Goal: Task Accomplishment & Management: Use online tool/utility

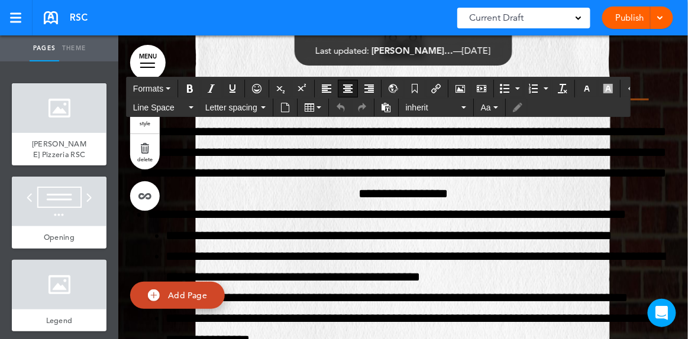
click at [665, 22] on div "Publish Publish Preview Draft" at bounding box center [637, 18] width 71 height 22
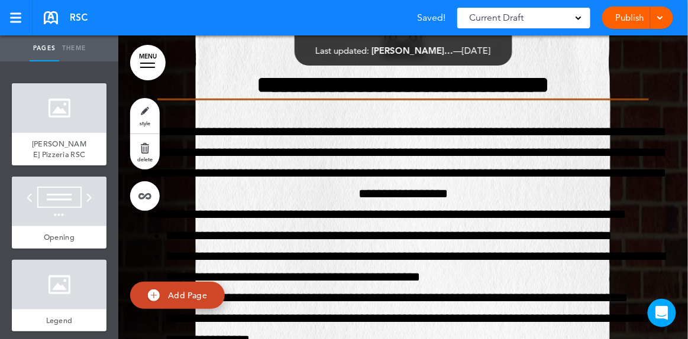
click at [659, 25] on div at bounding box center [658, 18] width 12 height 22
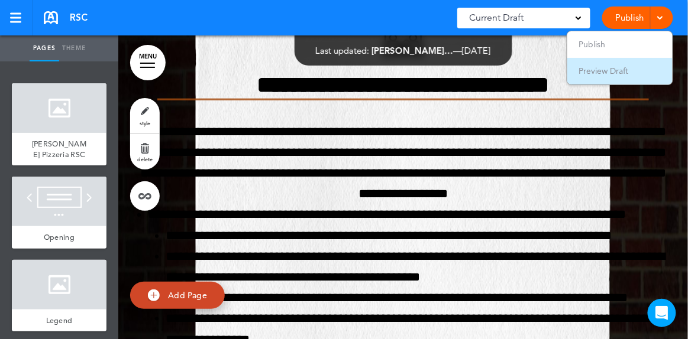
click at [624, 69] on span "Preview Draft" at bounding box center [604, 71] width 50 height 11
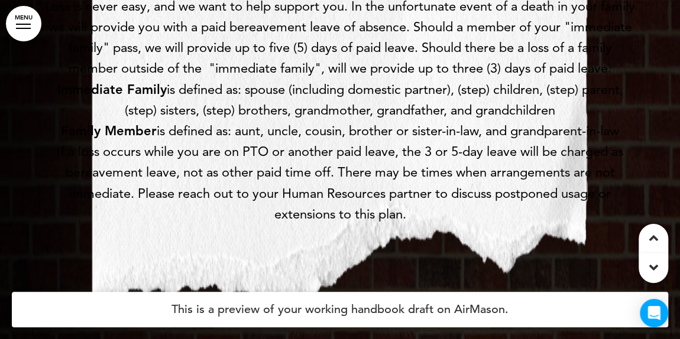
scroll to position [38803, 0]
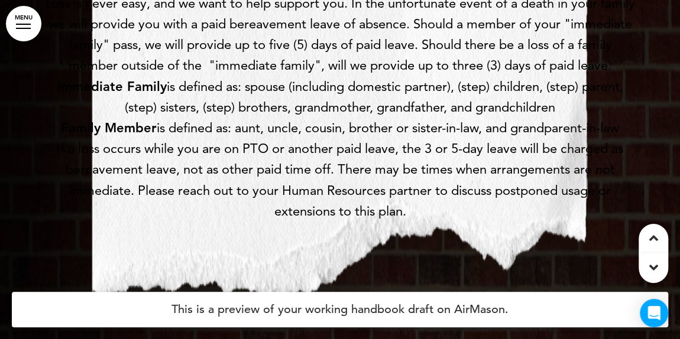
drag, startPoint x: 48, startPoint y: 144, endPoint x: 629, endPoint y: 172, distance: 582.0
copy div "Immediate Family is defined as: spouse (including domestic partner), (step) chi…"
